Goal: Find specific page/section: Find specific page/section

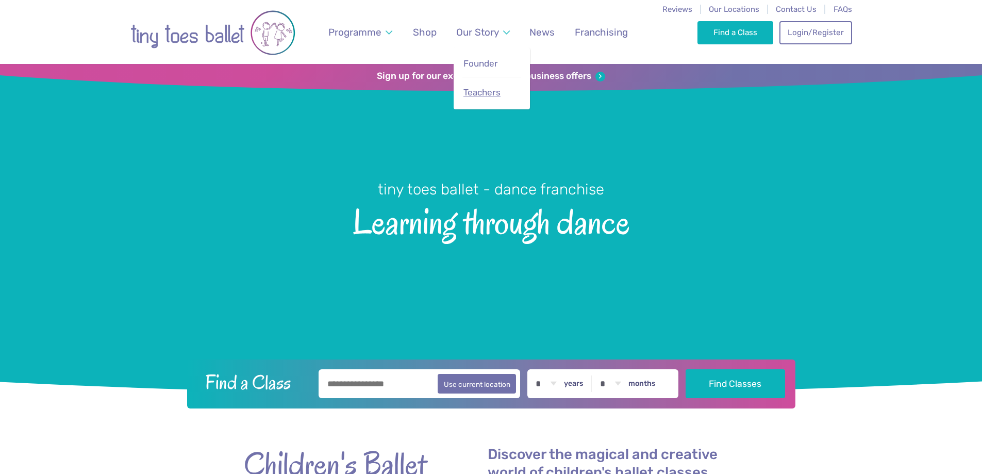
click at [477, 97] on link "Teachers" at bounding box center [491, 92] width 59 height 22
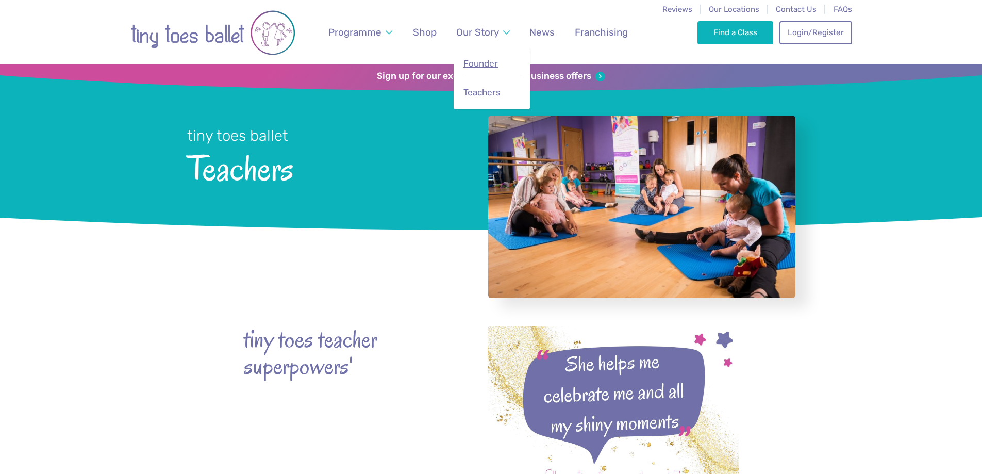
click at [483, 65] on span "Founder" at bounding box center [480, 63] width 35 height 10
